Goal: Consume media (video, audio): Consume media (video, audio)

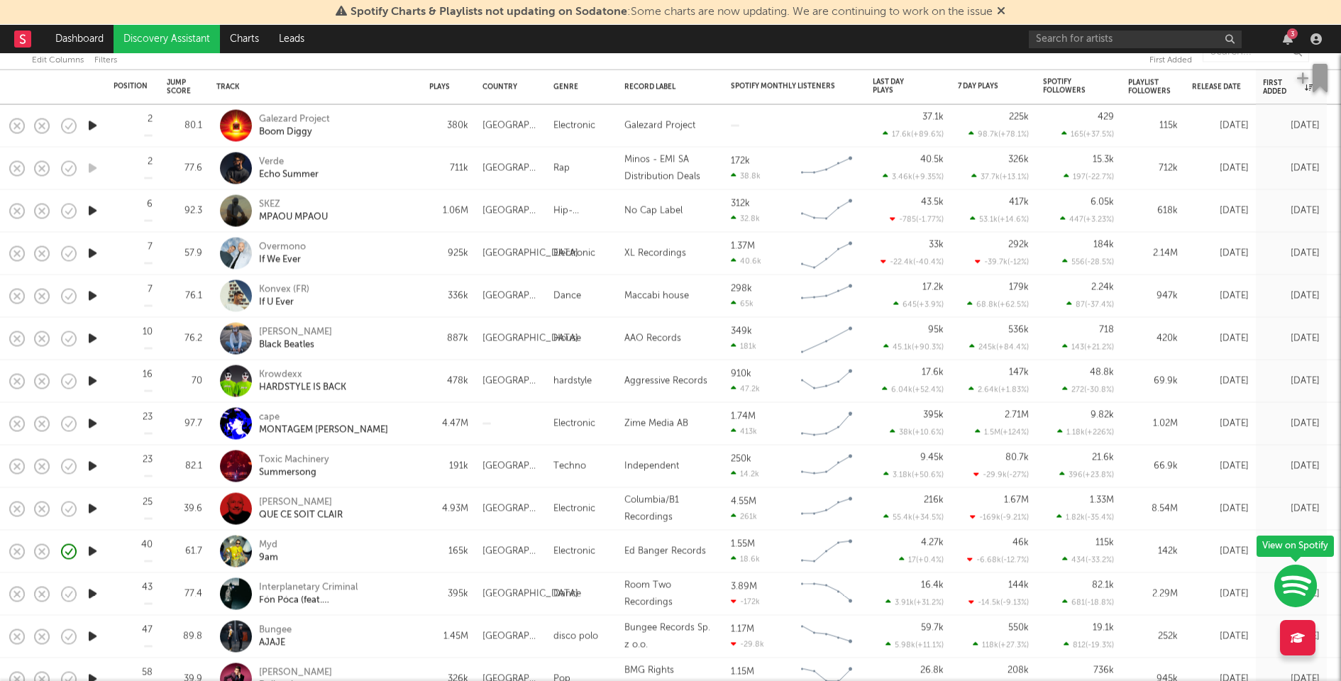
click at [91, 207] on icon "button" at bounding box center [92, 211] width 15 height 18
click at [94, 251] on icon "button" at bounding box center [92, 254] width 15 height 18
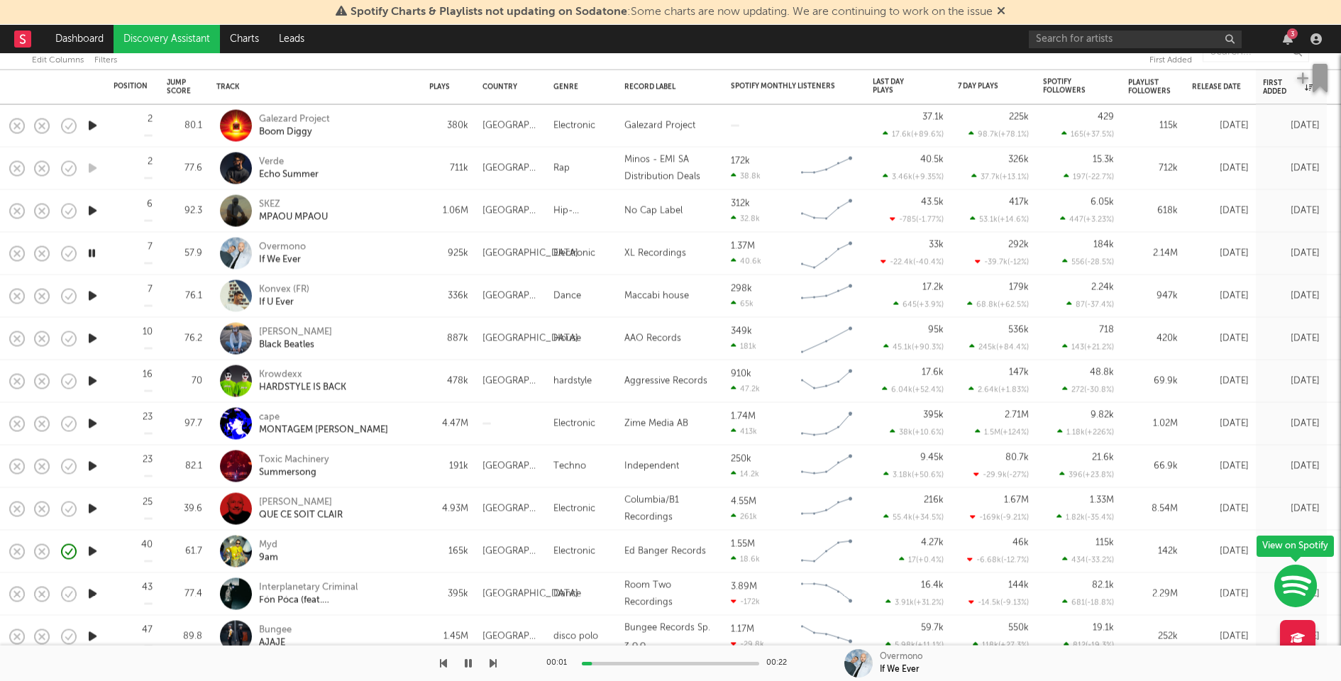
click at [94, 294] on icon "button" at bounding box center [92, 296] width 15 height 18
click at [94, 294] on icon "button" at bounding box center [91, 296] width 13 height 18
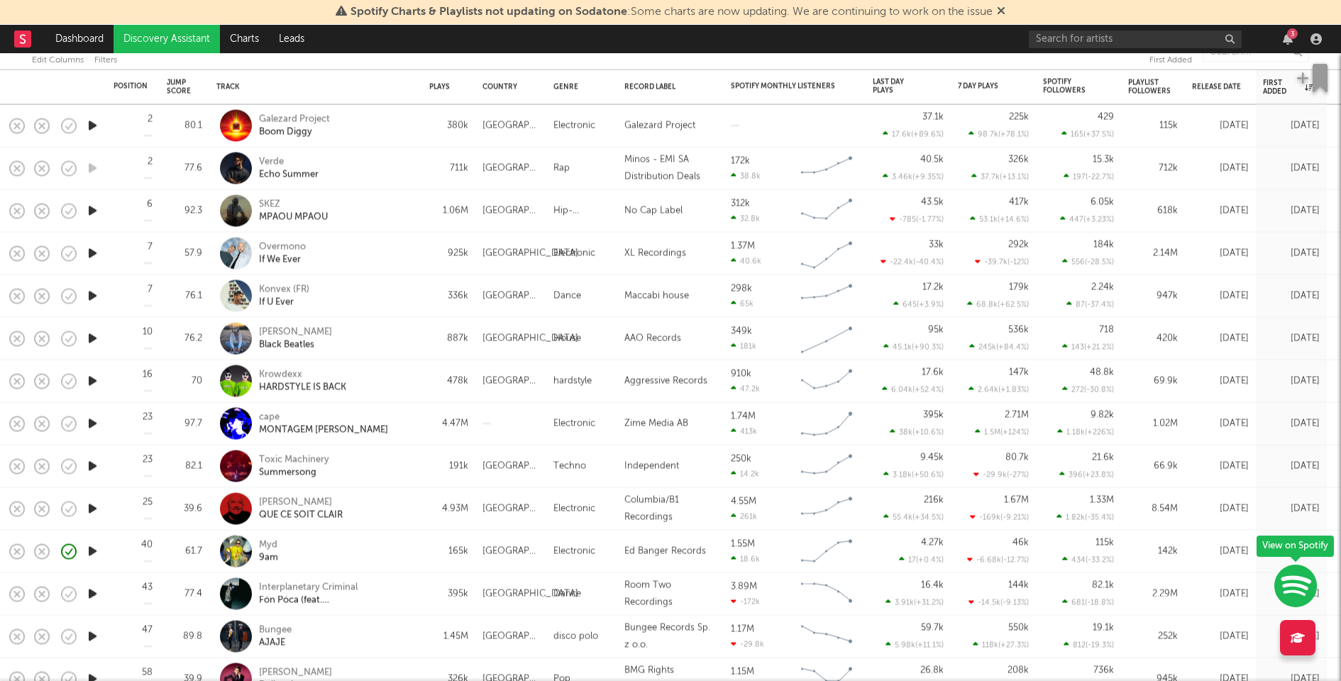
click at [1290, 35] on div "3" at bounding box center [1292, 33] width 11 height 11
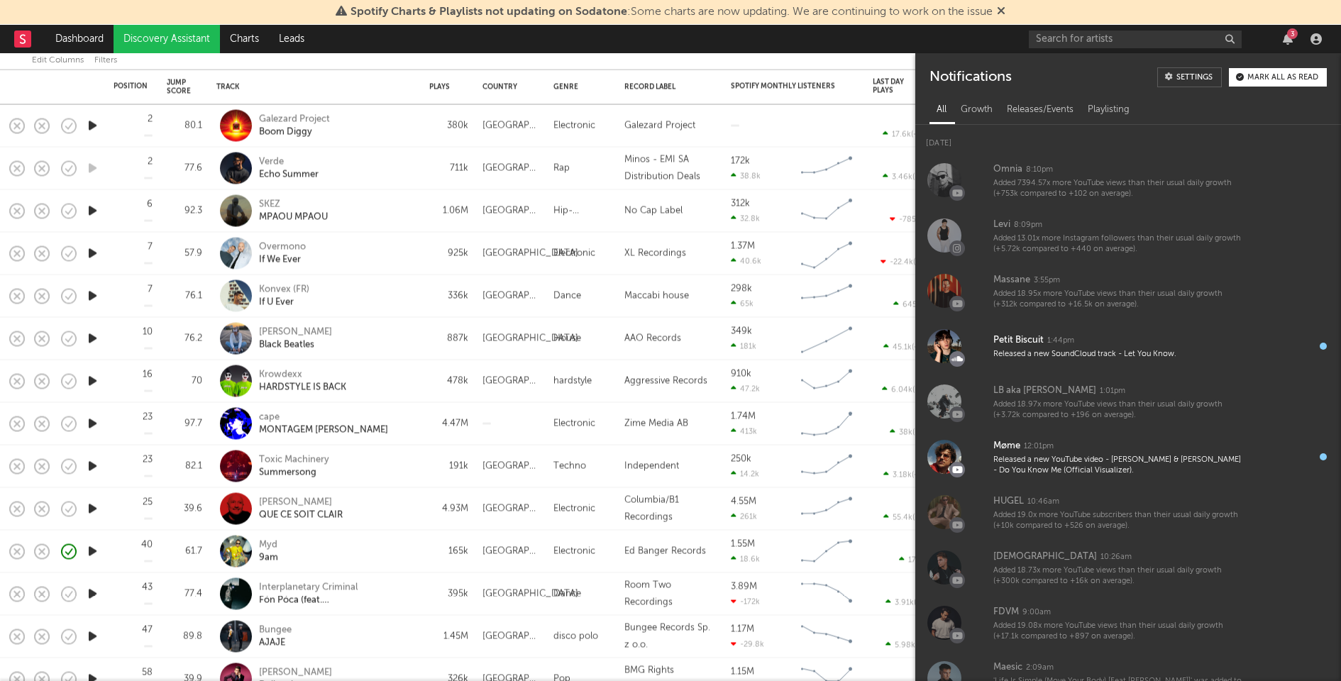
click at [1290, 35] on div "3" at bounding box center [1292, 33] width 11 height 11
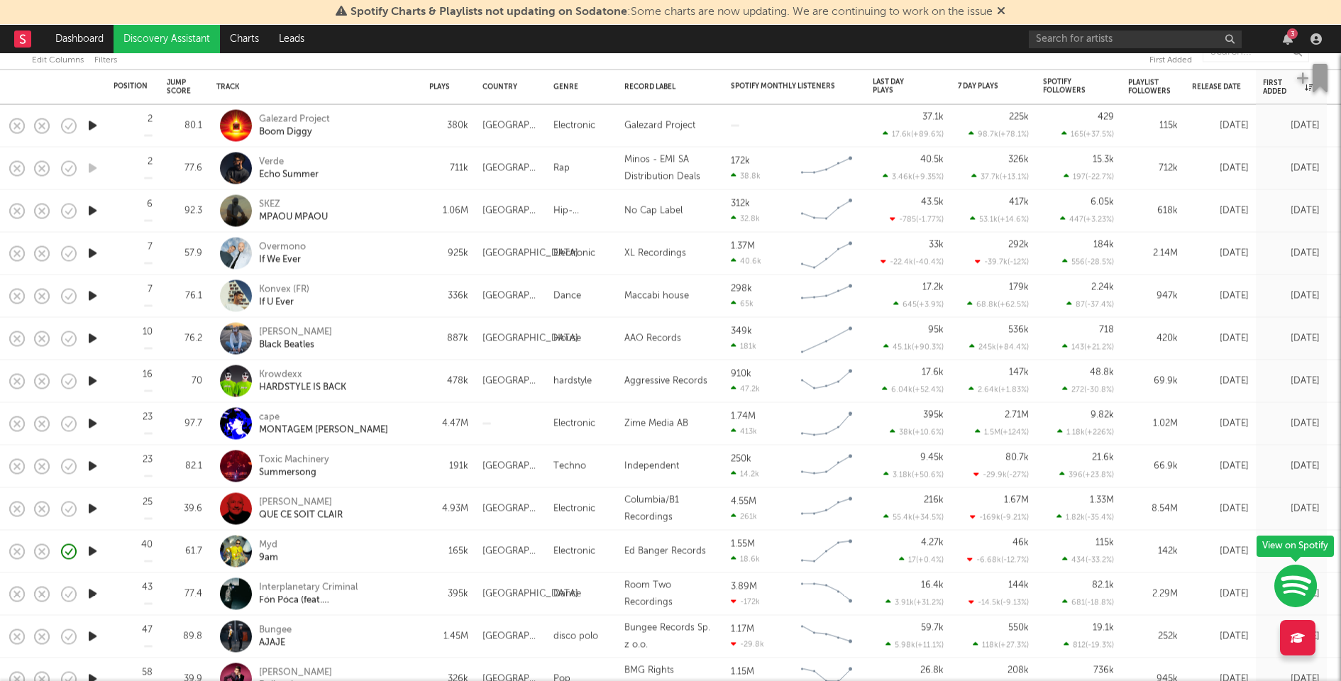
click at [1295, 33] on div "3" at bounding box center [1292, 33] width 11 height 11
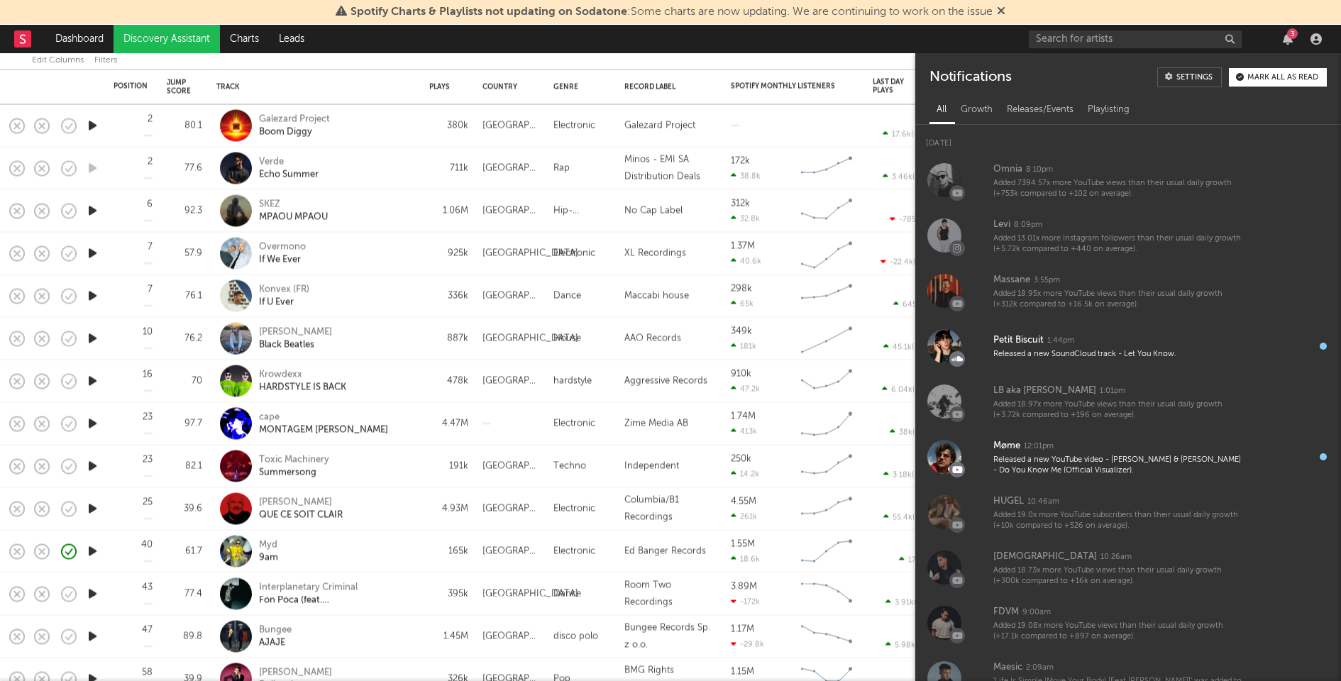
click at [1294, 33] on div "3" at bounding box center [1292, 33] width 11 height 11
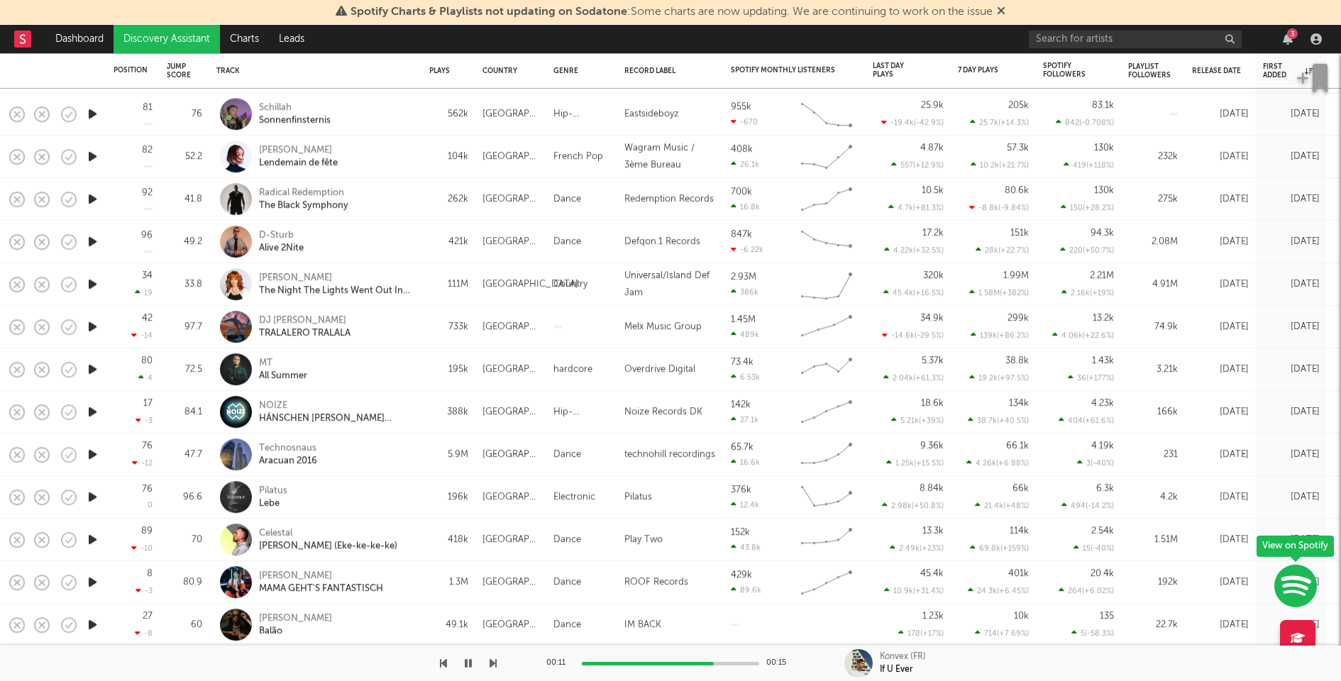
click at [94, 368] on icon "button" at bounding box center [92, 369] width 15 height 18
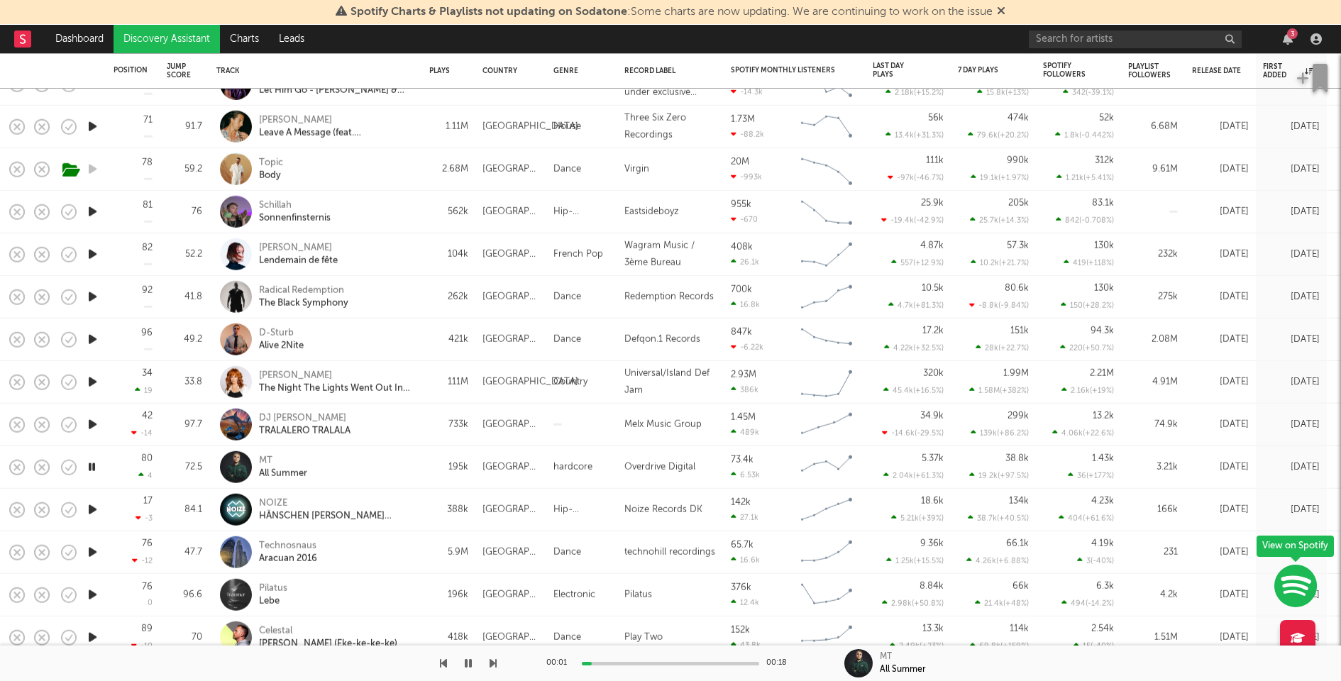
click at [94, 421] on icon "button" at bounding box center [92, 425] width 15 height 18
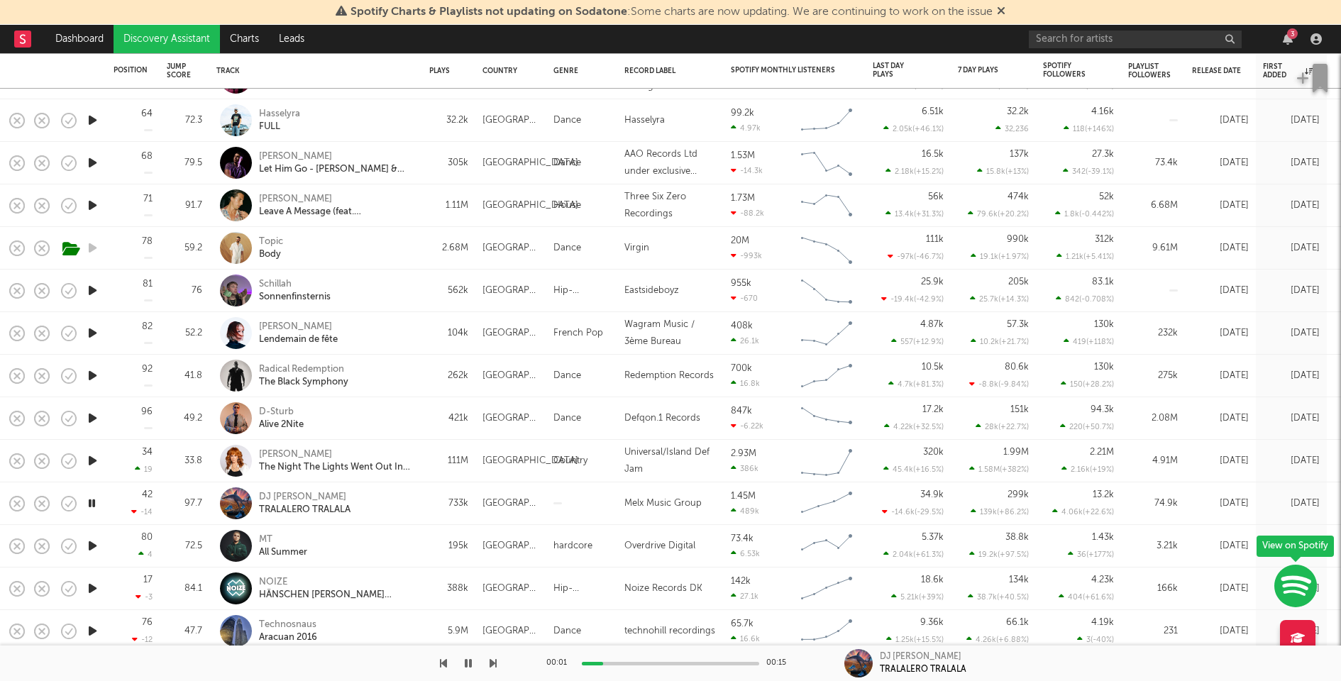
click at [94, 459] on icon "button" at bounding box center [92, 461] width 15 height 18
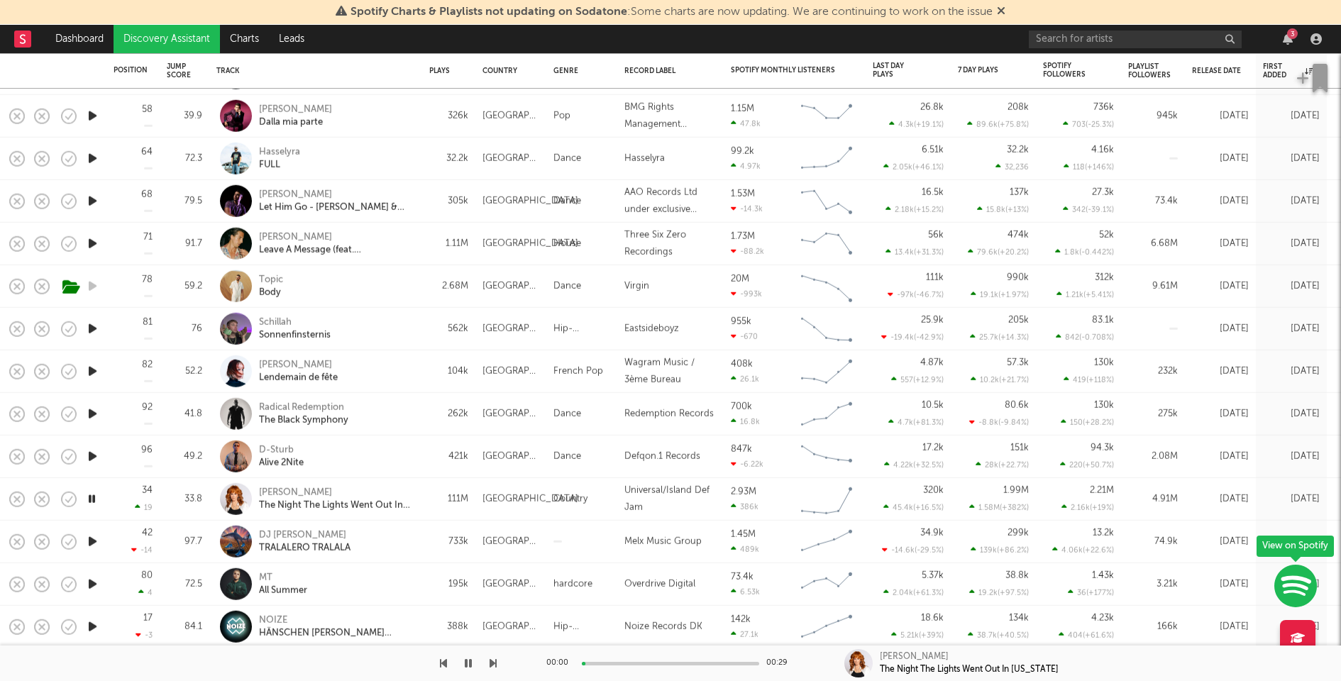
click at [92, 456] on icon "button" at bounding box center [92, 457] width 15 height 18
click at [94, 327] on icon "button" at bounding box center [92, 329] width 15 height 18
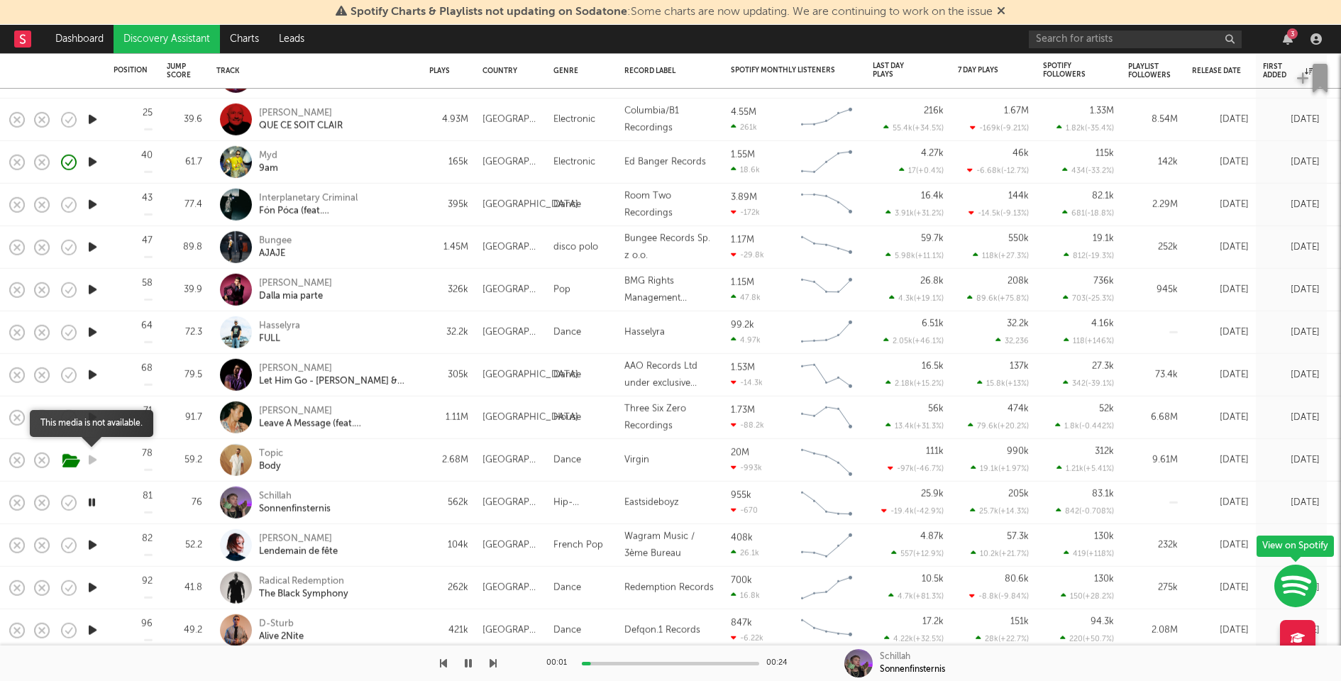
click at [93, 459] on icon "button" at bounding box center [92, 460] width 15 height 18
click at [94, 419] on icon "button" at bounding box center [92, 418] width 15 height 18
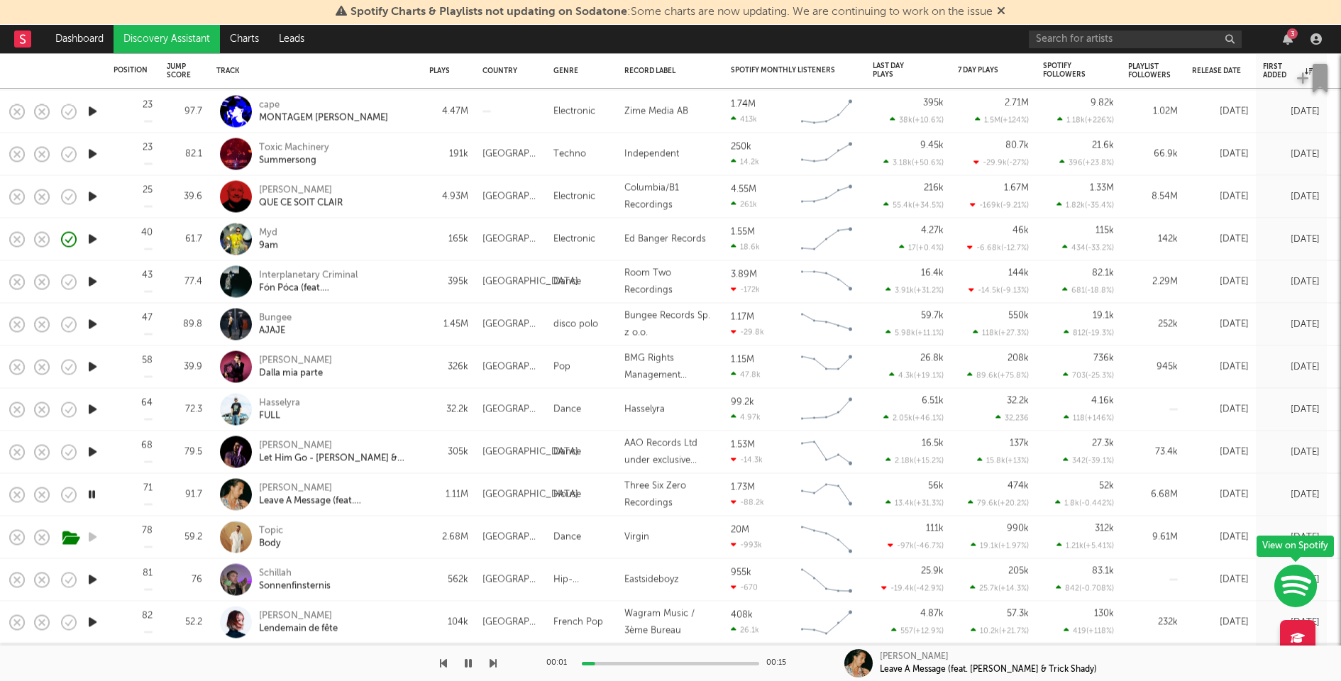
click at [96, 451] on icon "button" at bounding box center [92, 452] width 15 height 18
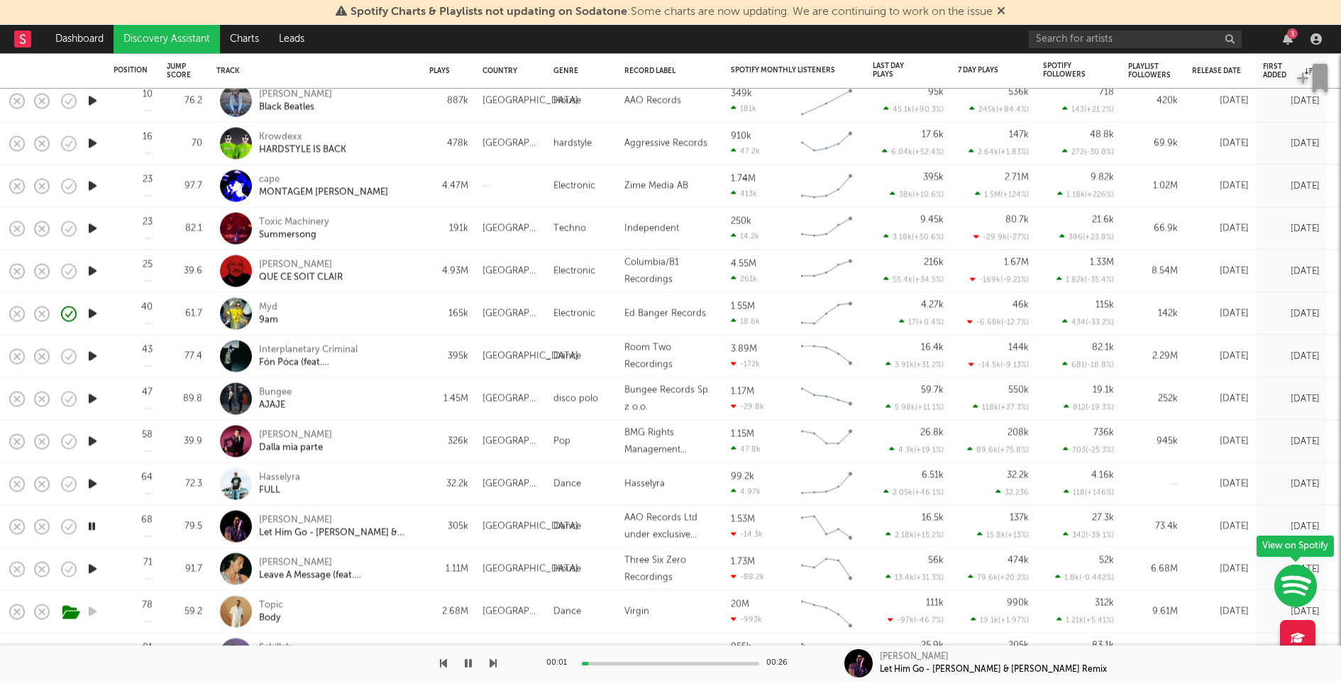
click at [93, 480] on icon "button" at bounding box center [92, 484] width 15 height 18
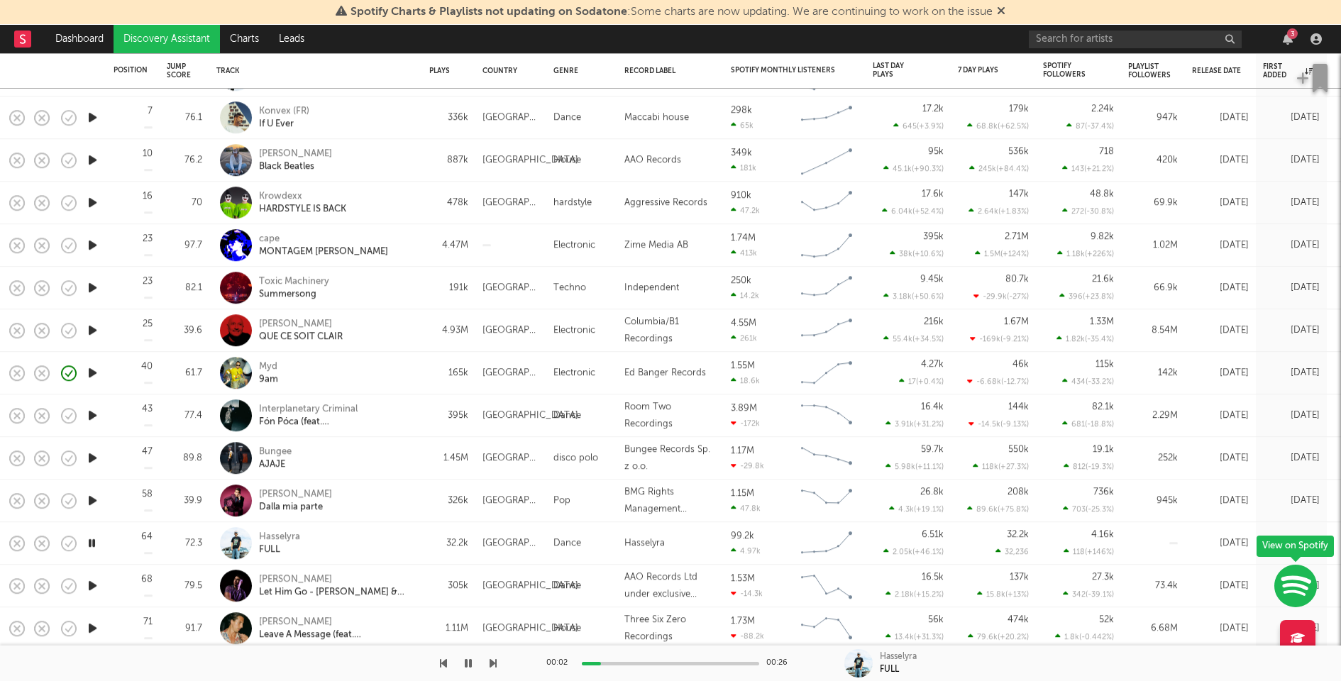
click at [96, 327] on icon "button" at bounding box center [92, 330] width 15 height 18
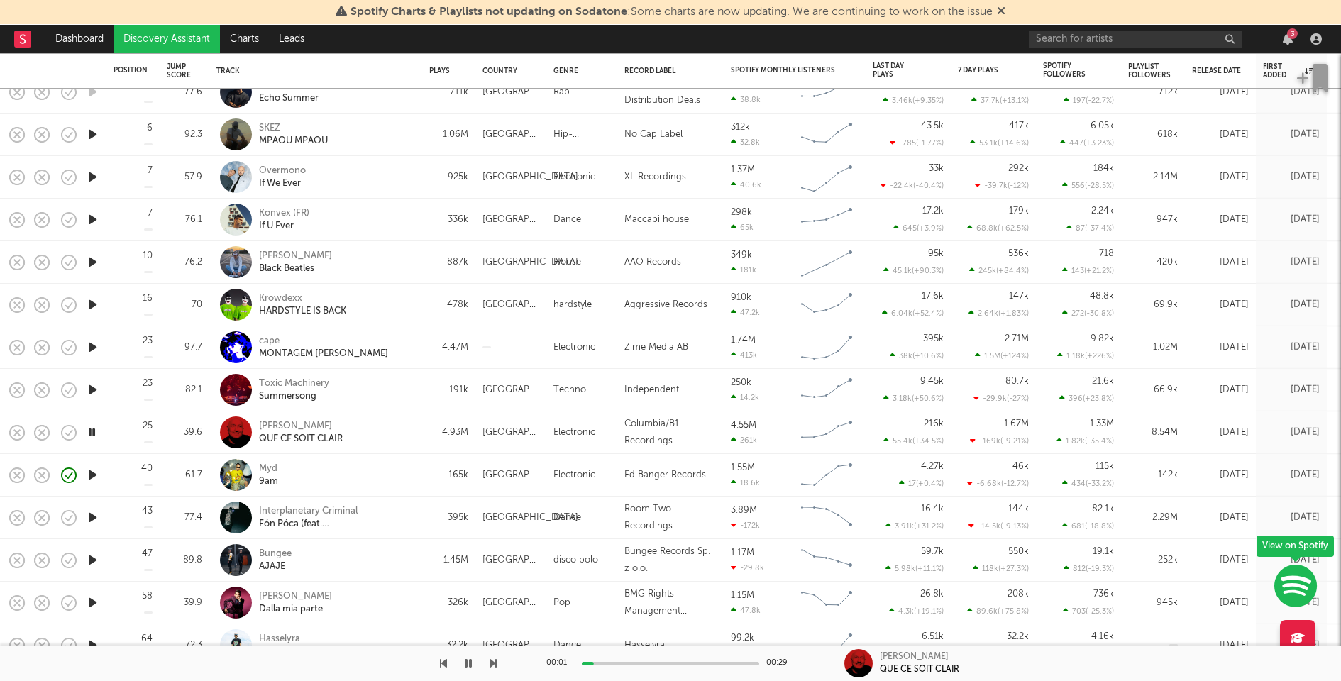
click at [94, 389] on icon "button" at bounding box center [92, 390] width 15 height 18
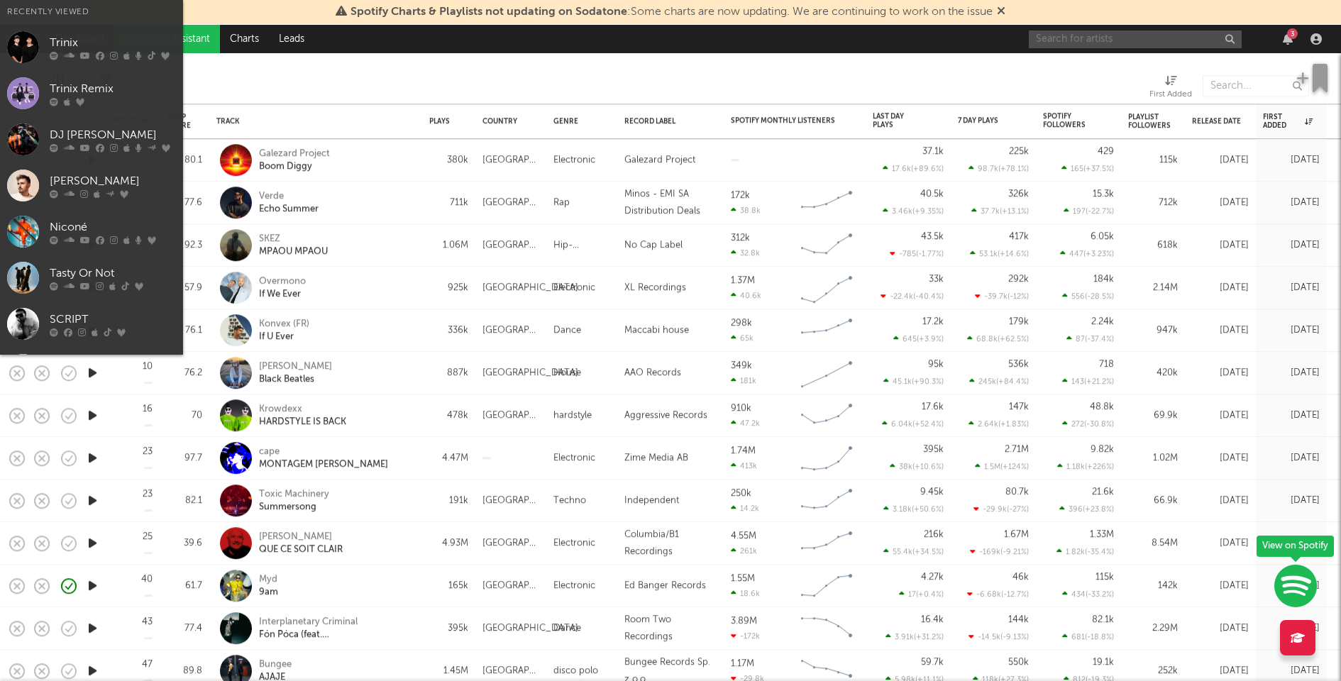
click at [1086, 31] on input "text" at bounding box center [1135, 40] width 213 height 18
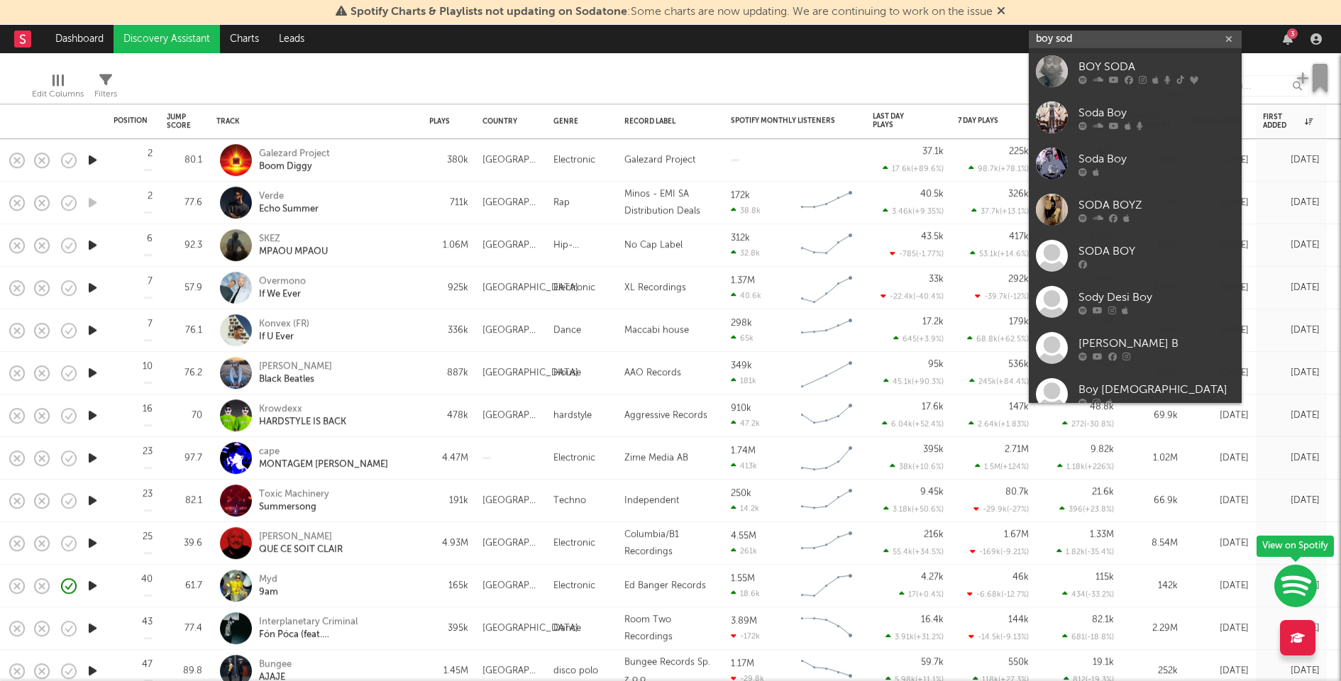
type input "boy sod"
